Goal: Transaction & Acquisition: Purchase product/service

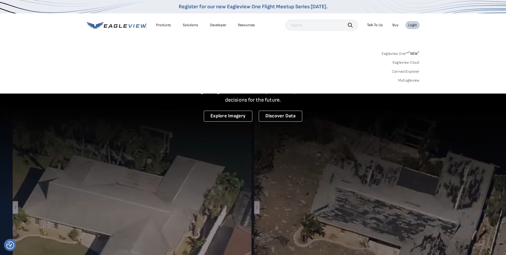
click at [409, 79] on link "MyEagleview" at bounding box center [408, 80] width 21 height 5
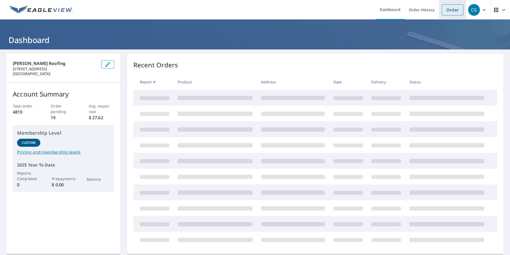
click at [447, 8] on link "Order" at bounding box center [453, 9] width 22 height 11
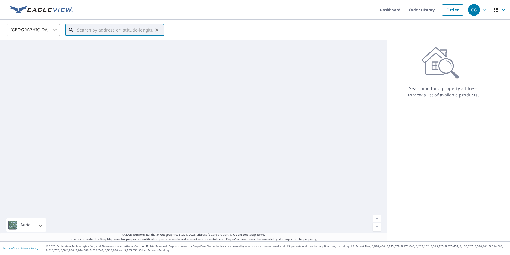
click at [108, 30] on input "text" at bounding box center [115, 29] width 76 height 15
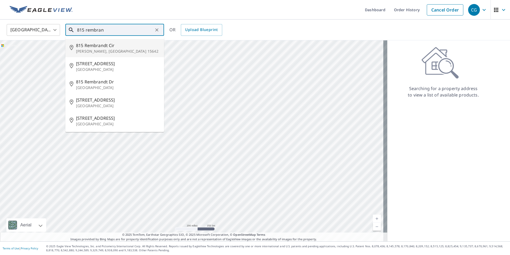
click at [107, 49] on p "Irwin, PA 15642" at bounding box center [118, 51] width 84 height 5
type input "815 Rembrandt Cir Irwin, PA 15642"
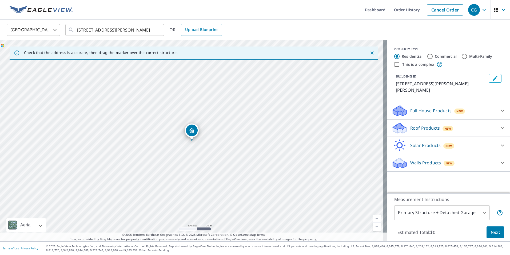
click at [410, 125] on p "Roof Products" at bounding box center [425, 128] width 30 height 6
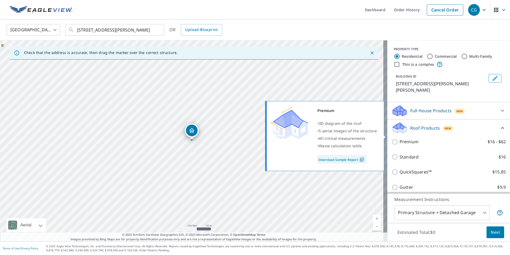
click at [406, 138] on p "Premium" at bounding box center [409, 141] width 19 height 7
click at [400, 139] on input "Premium $16 - $62" at bounding box center [396, 142] width 8 height 6
checkbox input "true"
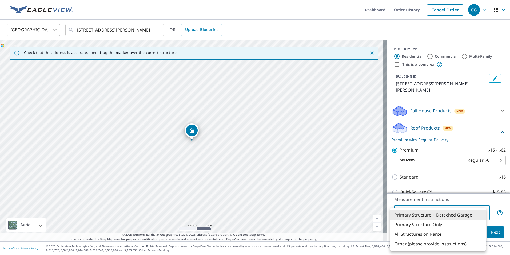
click at [437, 214] on body "CG CG Dashboard Order History Cancel Order CG United States US ​ 815 Rembrandt …" at bounding box center [255, 127] width 510 height 255
click at [429, 225] on li "Primary Structure Only" at bounding box center [438, 224] width 96 height 10
type input "2"
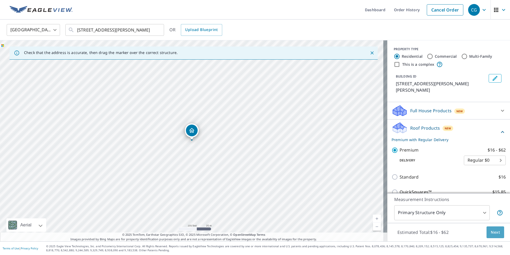
click at [491, 233] on span "Next" at bounding box center [495, 232] width 9 height 7
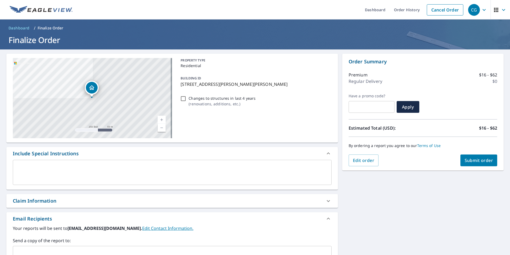
click at [467, 162] on span "Submit order" at bounding box center [479, 160] width 29 height 6
checkbox input "true"
